Goal: Transaction & Acquisition: Purchase product/service

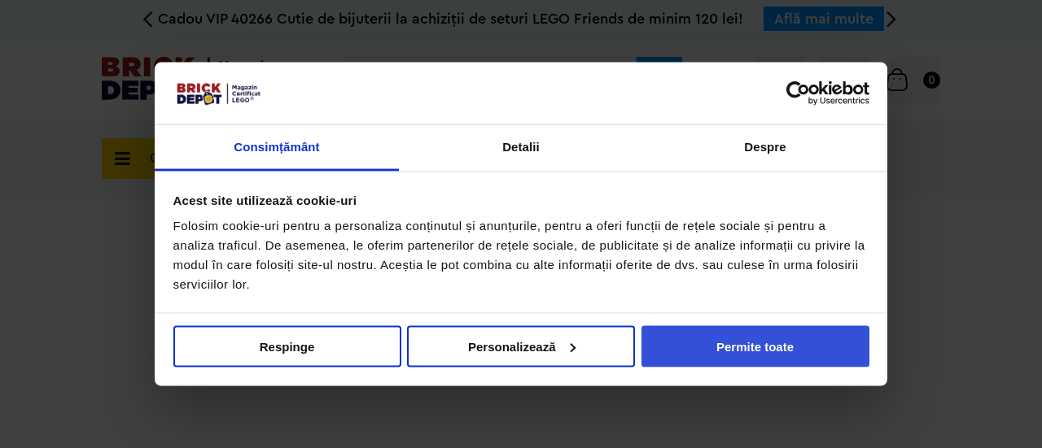
click at [728, 347] on button "Permite toate" at bounding box center [755, 345] width 228 height 41
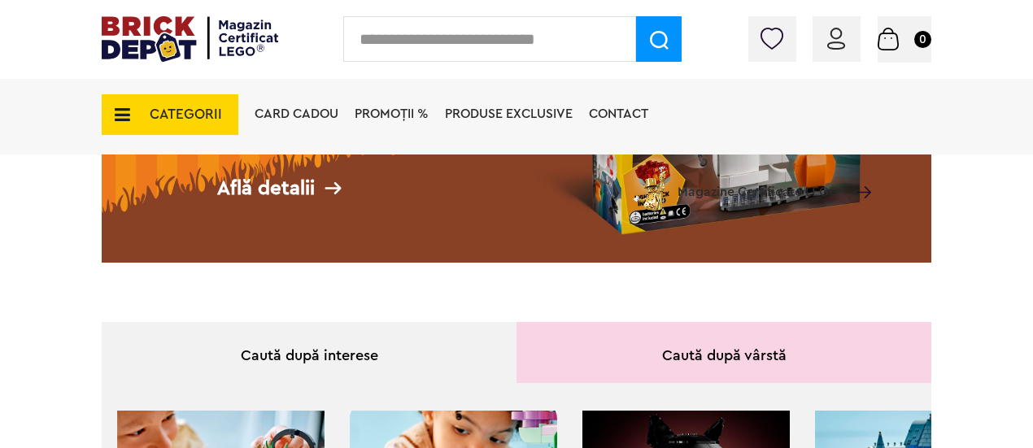
scroll to position [325, 0]
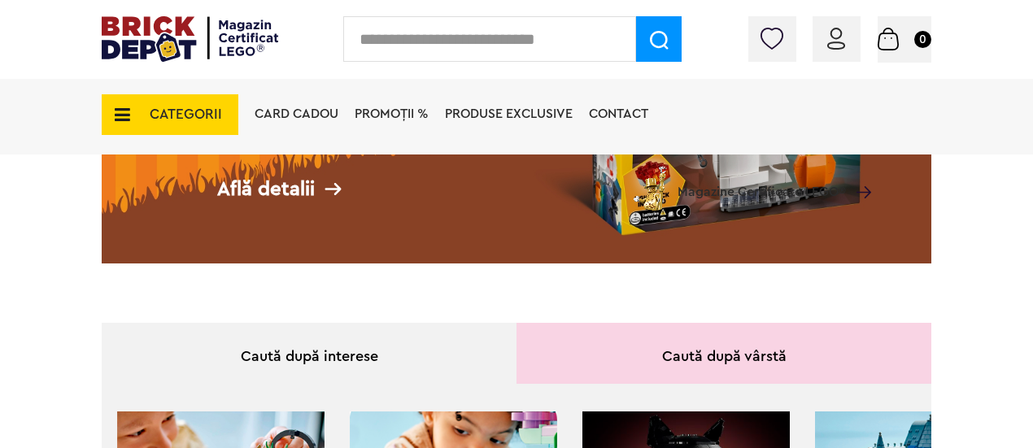
click at [163, 107] on span "CATEGORII" at bounding box center [186, 114] width 72 height 14
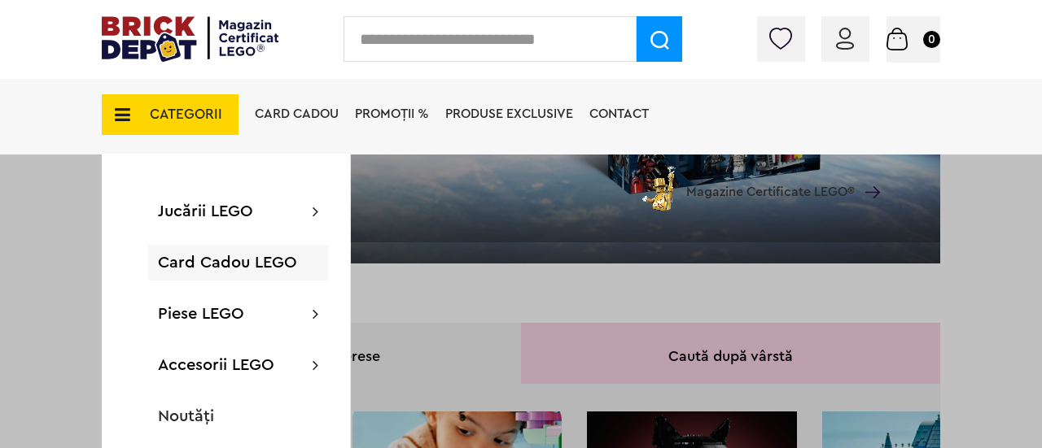
click at [698, 365] on div at bounding box center [521, 224] width 1042 height 448
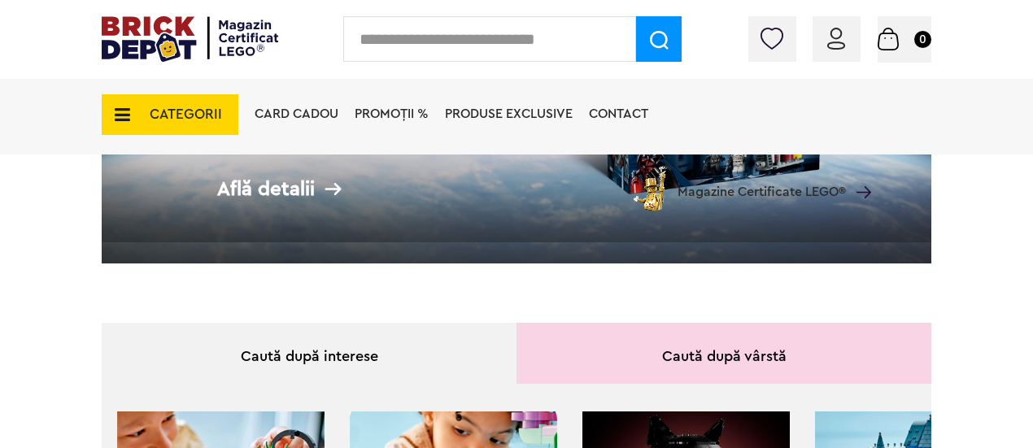
click at [696, 352] on div "Caută după vârstă" at bounding box center [724, 353] width 415 height 61
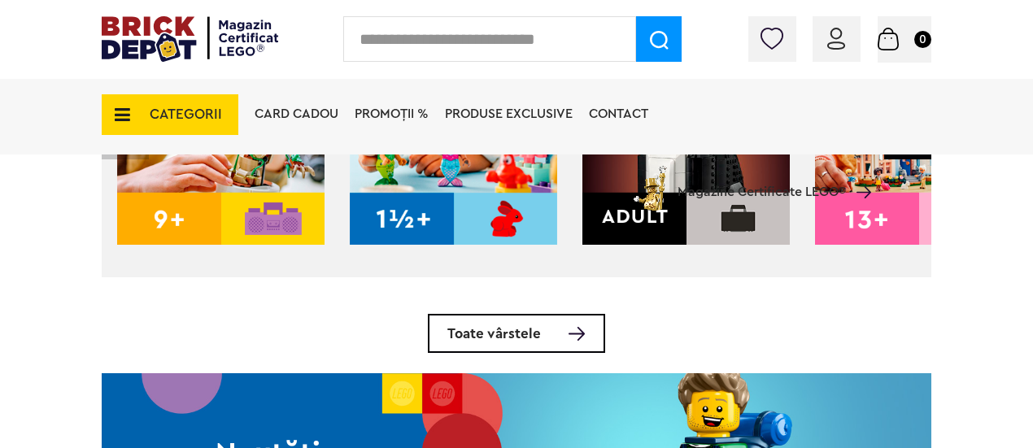
scroll to position [637, 0]
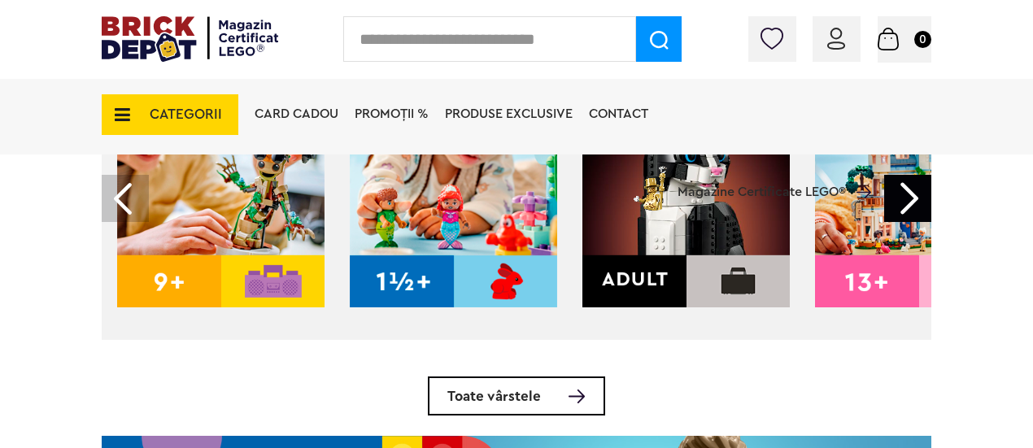
click at [906, 199] on div "CATEGORII Jucării LEGO Card Cadou LEGO Animal Crossing Architecture Art Bluey B…" at bounding box center [517, 143] width 830 height 135
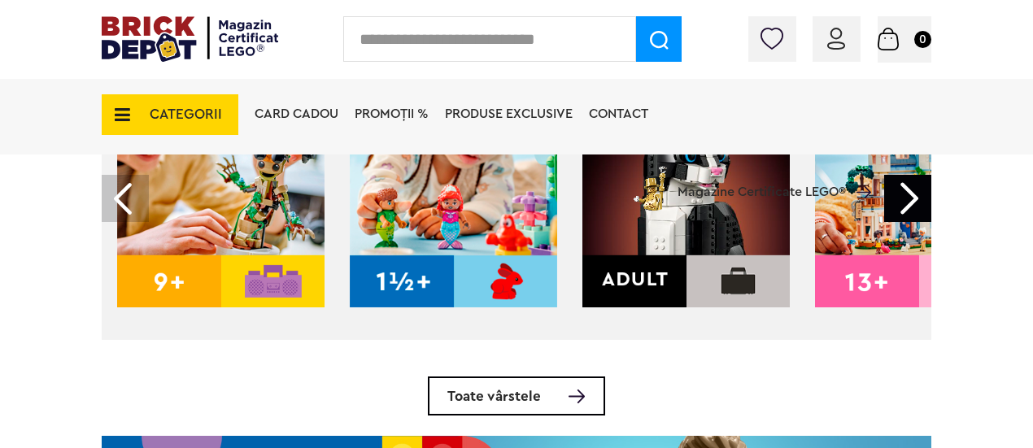
click at [915, 199] on div "CATEGORII Jucării LEGO Card Cadou LEGO Animal Crossing Architecture Art Bluey B…" at bounding box center [517, 143] width 830 height 135
click at [920, 214] on div at bounding box center [907, 198] width 47 height 47
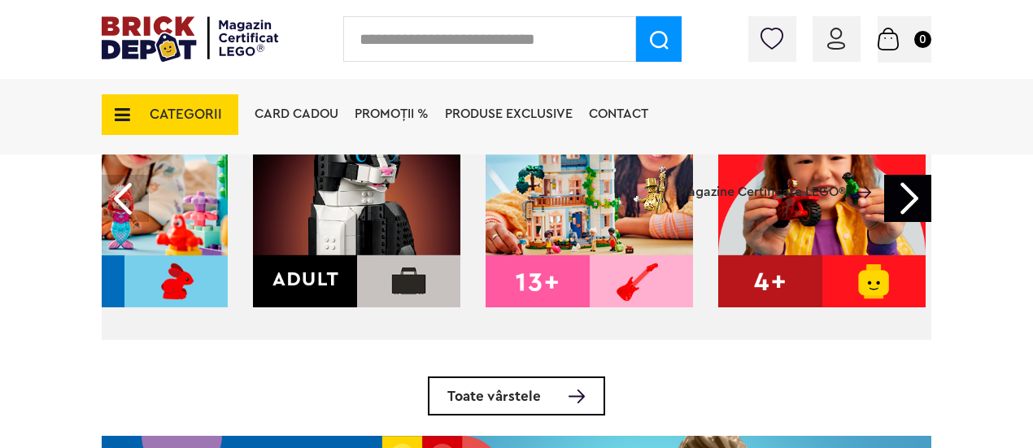
click at [920, 214] on div at bounding box center [907, 198] width 47 height 47
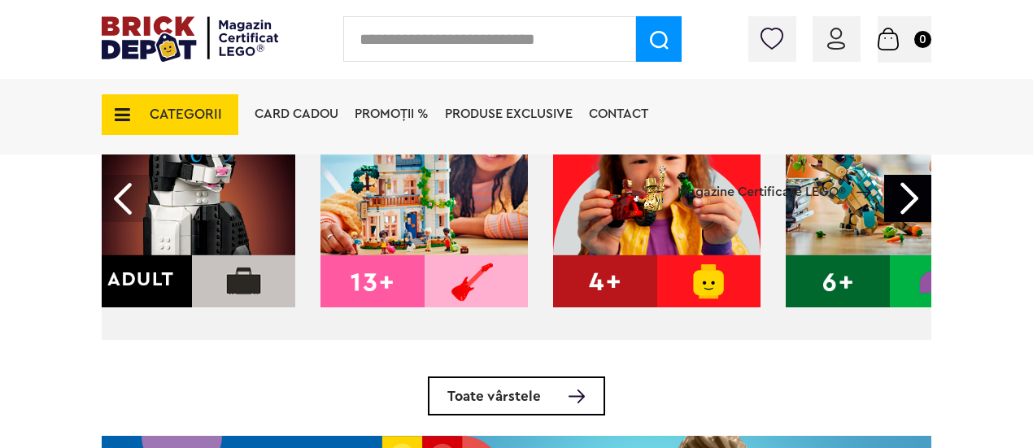
scroll to position [0, 561]
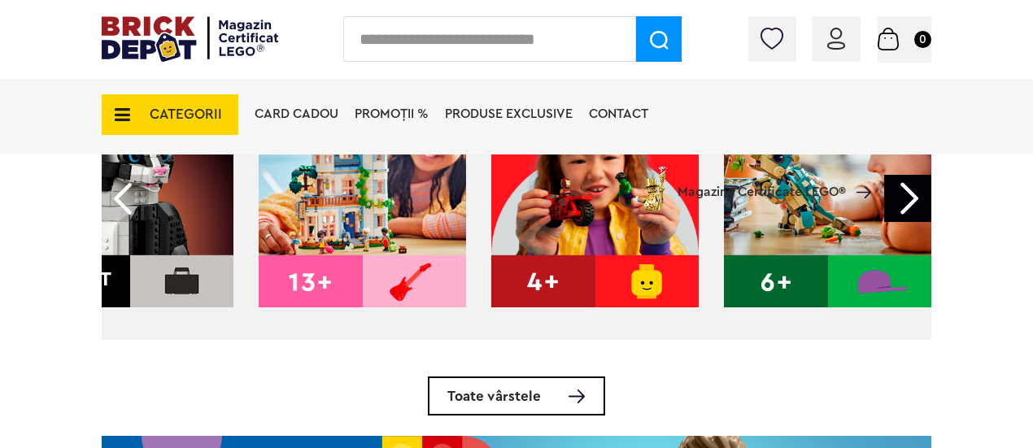
click at [920, 214] on div at bounding box center [907, 198] width 47 height 47
click at [326, 261] on img at bounding box center [362, 203] width 207 height 207
click at [129, 235] on img at bounding box center [129, 203] width 207 height 207
click at [143, 278] on img at bounding box center [129, 203] width 207 height 207
click at [143, 277] on img at bounding box center [129, 203] width 207 height 207
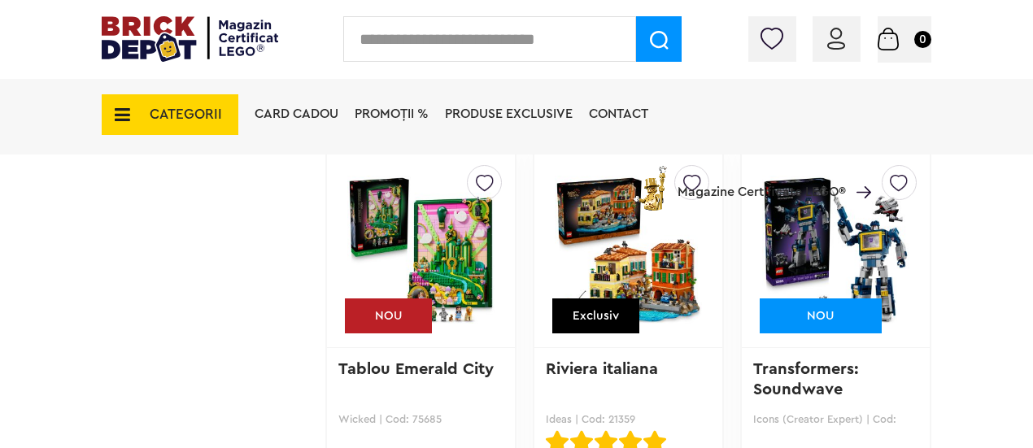
scroll to position [1953, 0]
